Goal: Navigation & Orientation: Find specific page/section

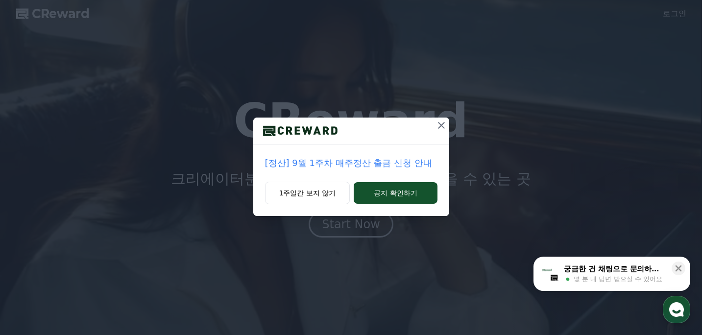
click at [441, 123] on icon at bounding box center [442, 126] width 12 height 12
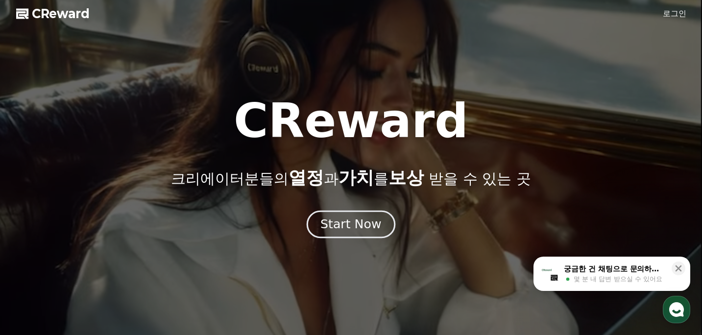
click at [362, 226] on div "Start Now" at bounding box center [350, 224] width 61 height 17
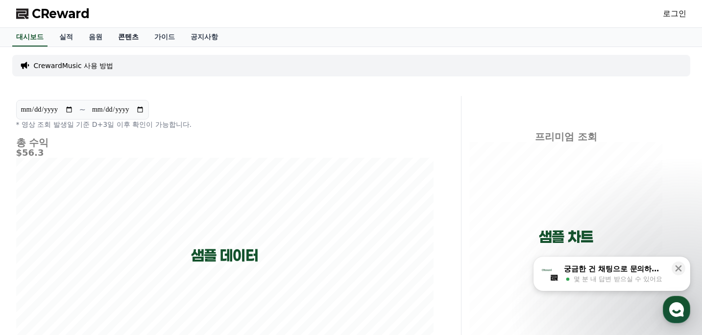
click at [119, 36] on link "콘텐츠" at bounding box center [128, 37] width 36 height 19
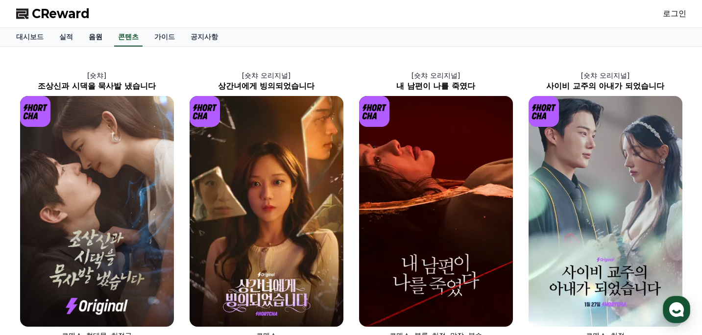
click at [89, 36] on link "음원" at bounding box center [95, 37] width 29 height 19
